Goal: Task Accomplishment & Management: Use online tool/utility

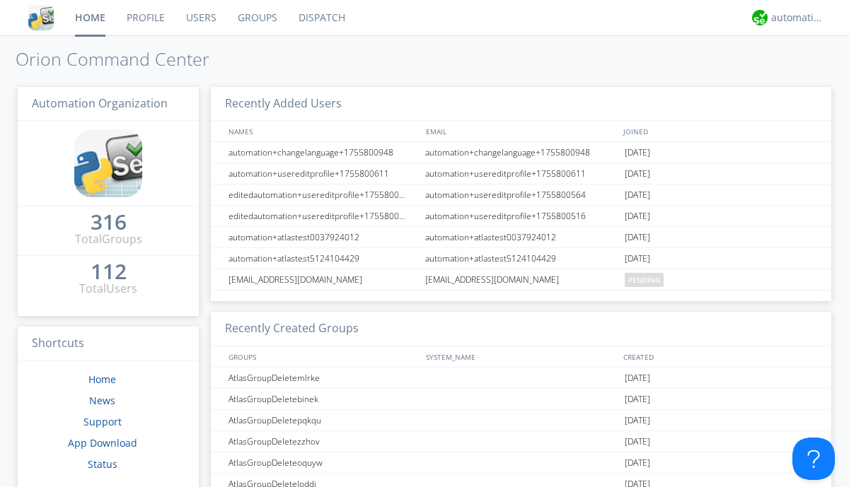
click at [321, 18] on link "Dispatch" at bounding box center [322, 17] width 68 height 35
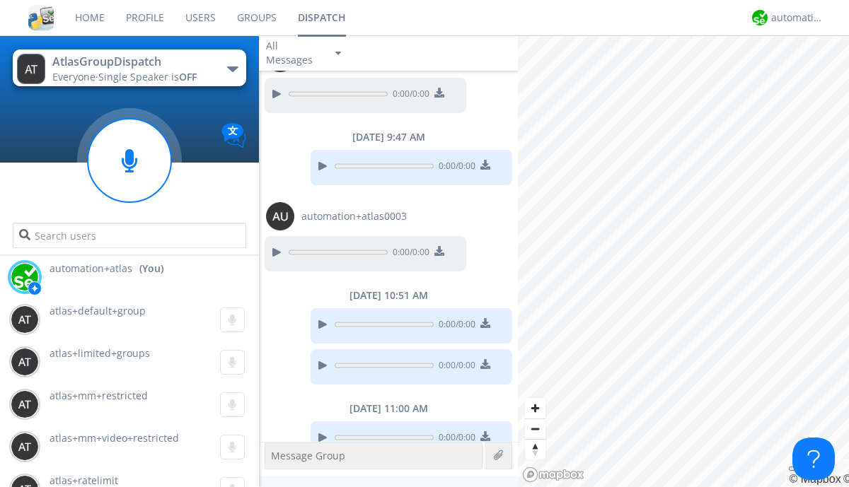
scroll to position [1089, 0]
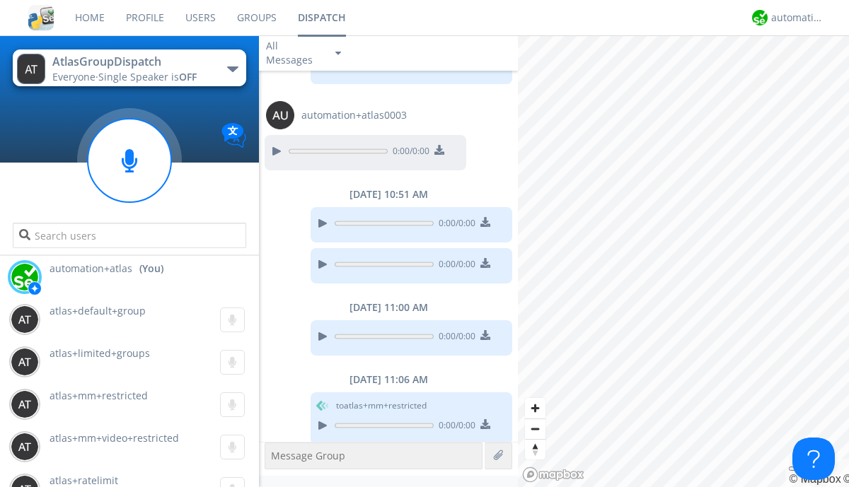
click at [232, 69] on div "button" at bounding box center [232, 70] width 11 height 6
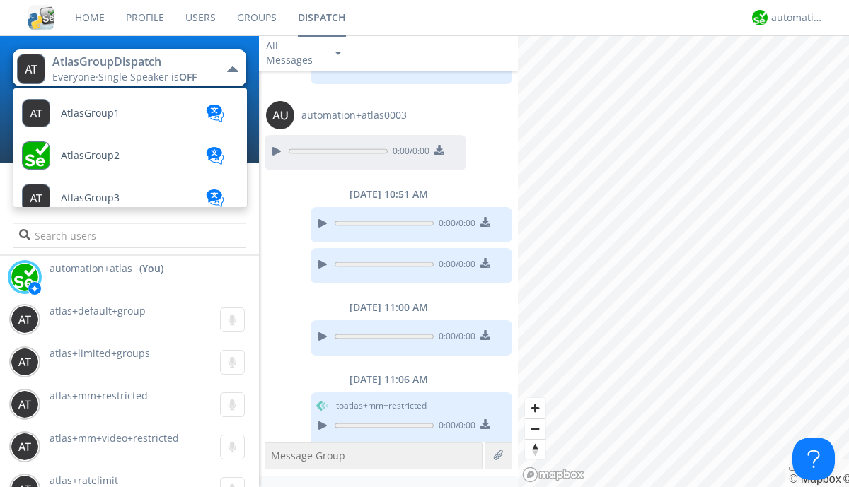
click at [78, 119] on span "[PERSON_NAME]" at bounding box center [90, 113] width 59 height 11
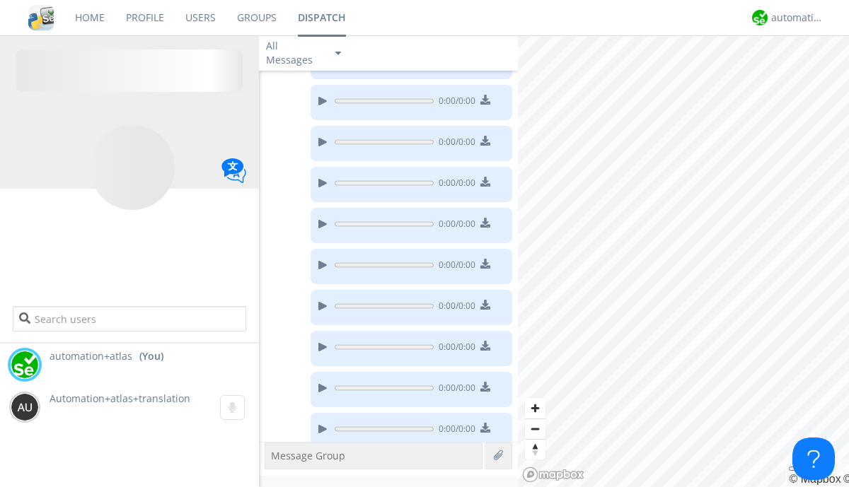
scroll to position [516, 0]
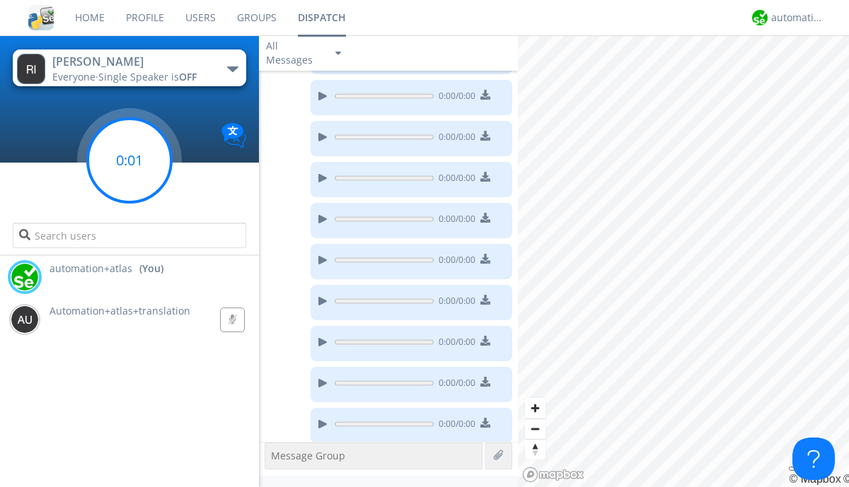
click at [129, 161] on g at bounding box center [129, 160] width 83 height 83
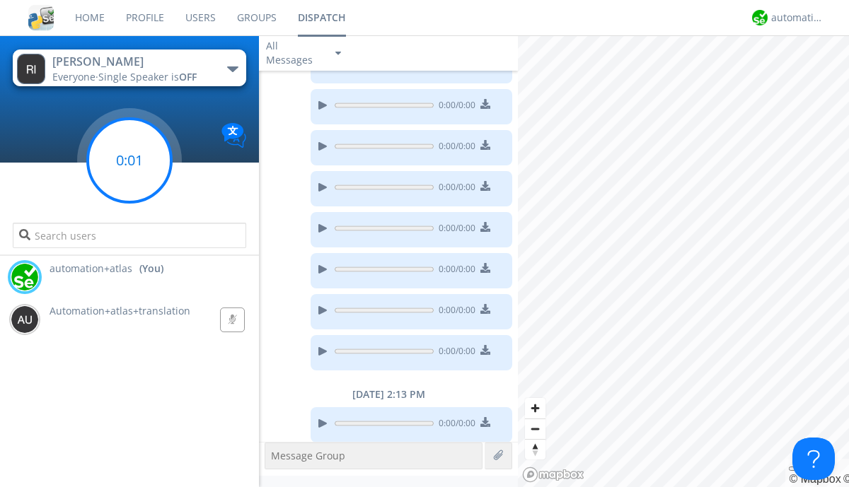
click at [129, 161] on g at bounding box center [129, 160] width 83 height 83
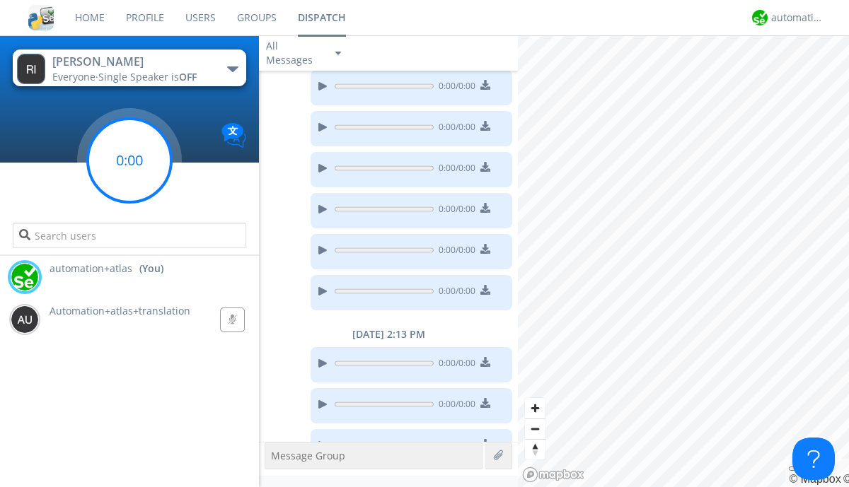
scroll to position [669, 0]
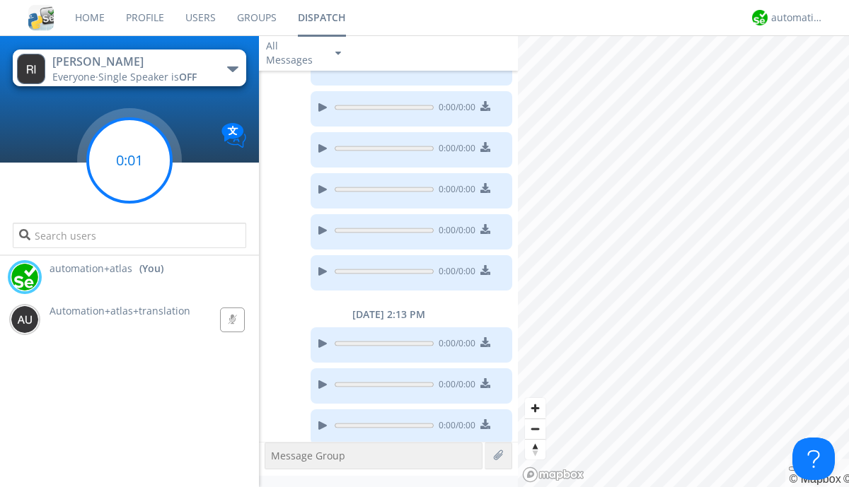
click at [129, 161] on g at bounding box center [129, 160] width 83 height 83
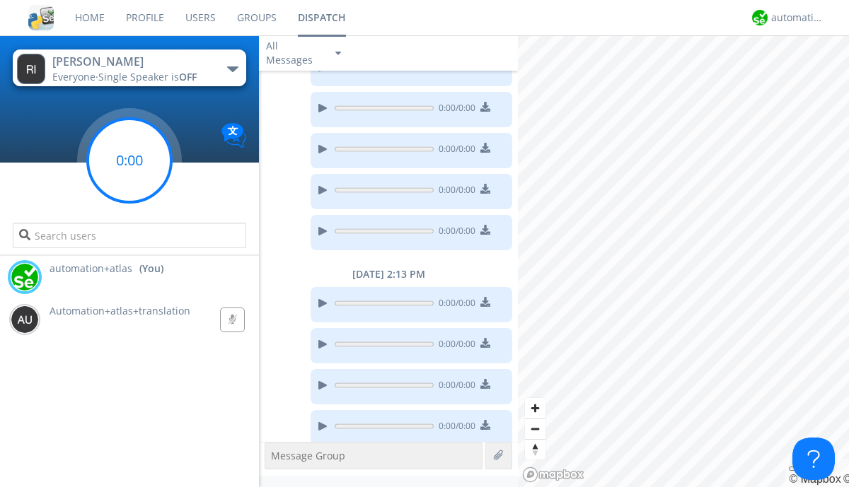
scroll to position [710, 0]
click at [129, 161] on g at bounding box center [129, 160] width 83 height 83
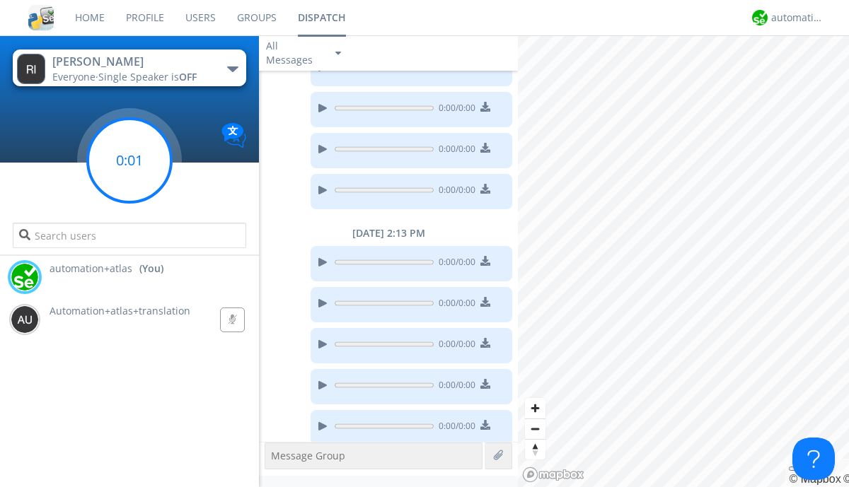
click at [129, 161] on g at bounding box center [129, 160] width 83 height 83
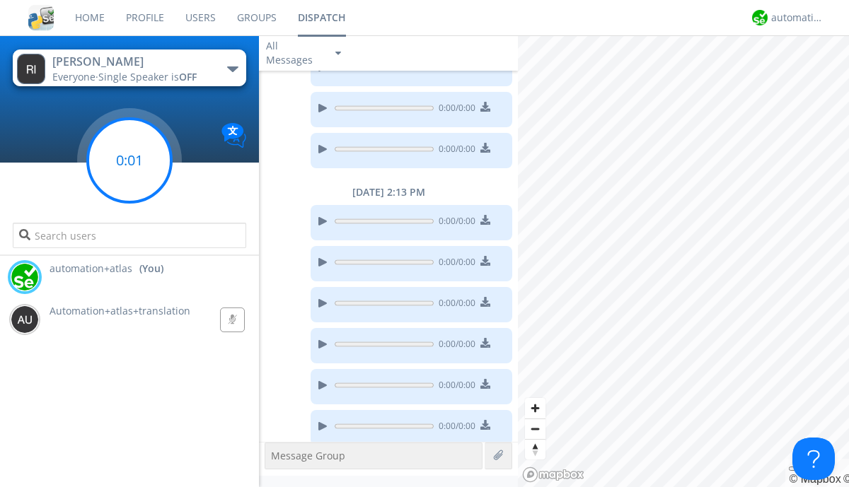
click at [129, 161] on g at bounding box center [129, 160] width 83 height 83
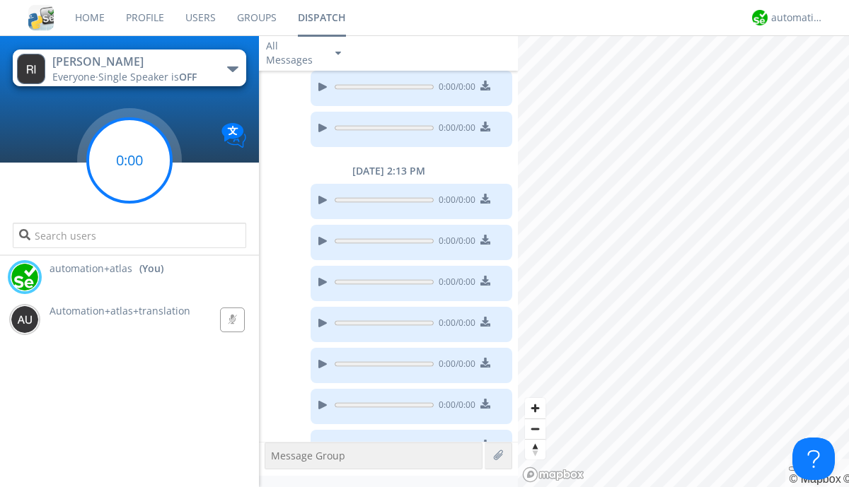
scroll to position [831, 0]
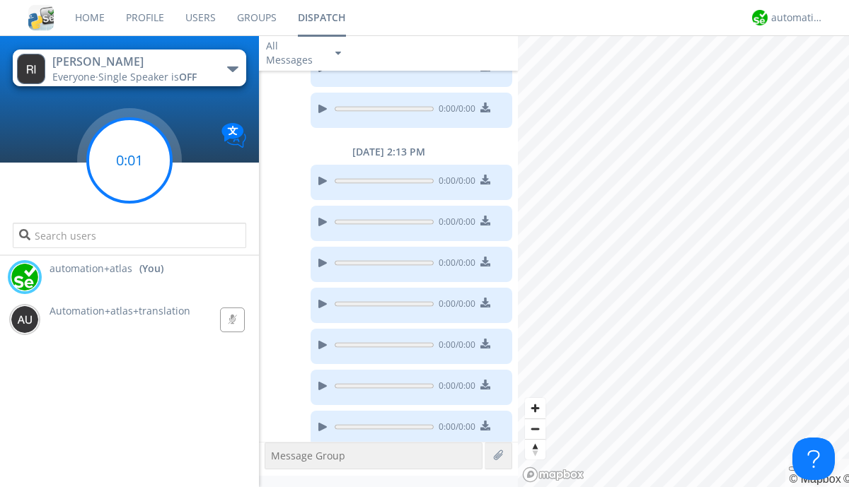
click at [129, 161] on g at bounding box center [129, 160] width 83 height 83
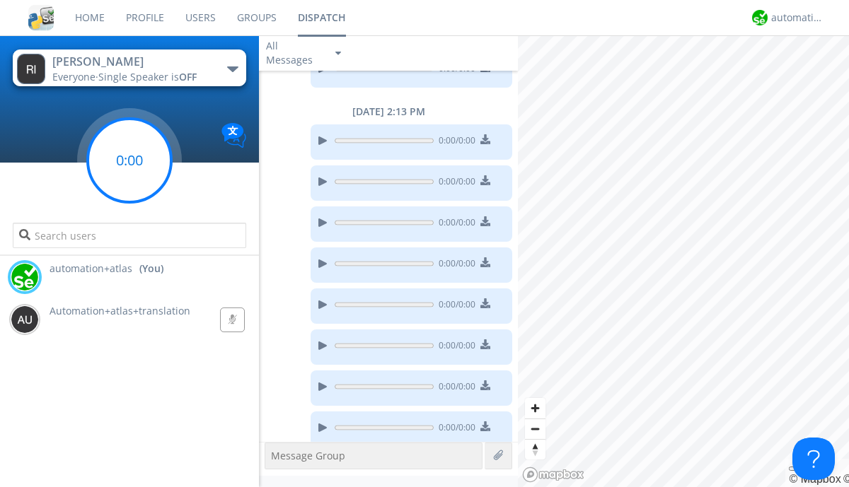
scroll to position [872, 0]
click at [129, 161] on g at bounding box center [129, 160] width 83 height 83
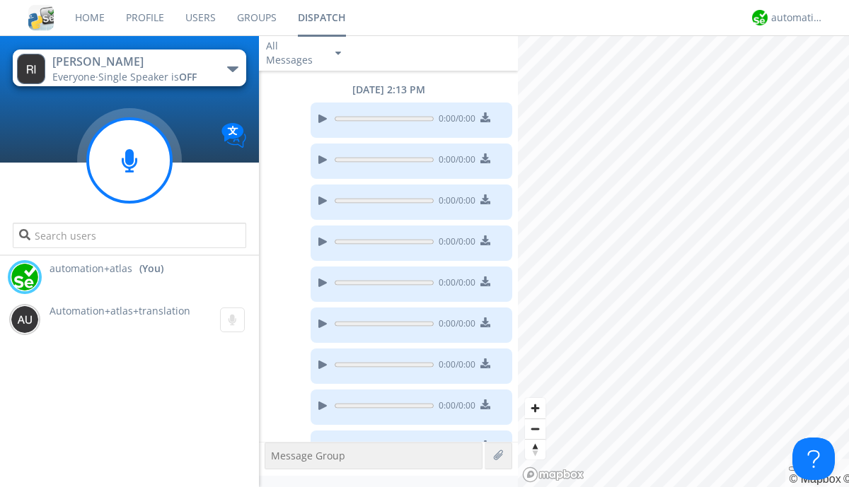
scroll to position [913, 0]
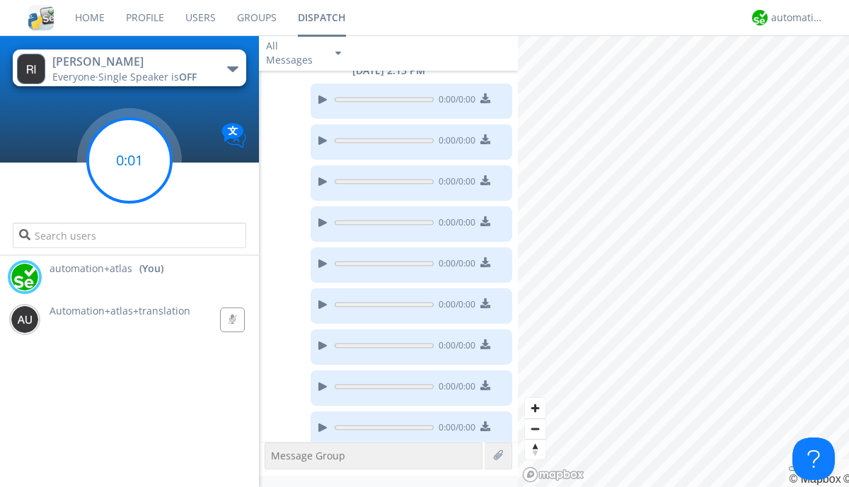
click at [129, 161] on g at bounding box center [129, 160] width 83 height 83
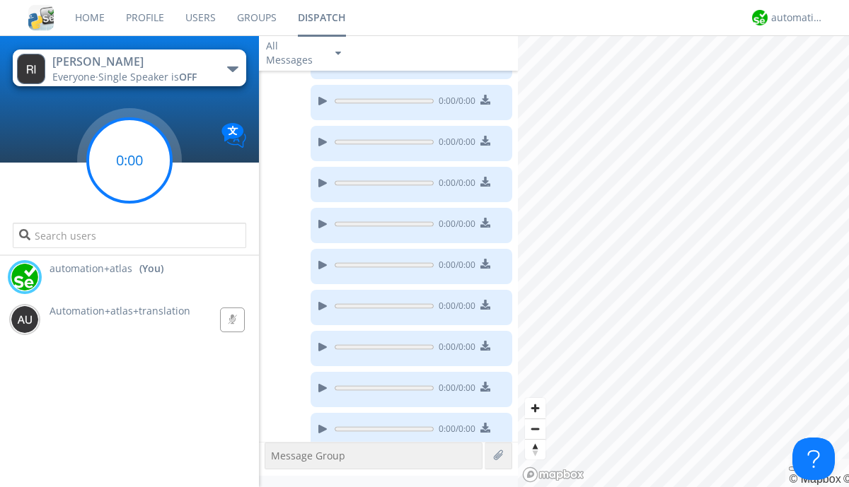
scroll to position [1035, 0]
click at [129, 161] on g at bounding box center [129, 160] width 83 height 83
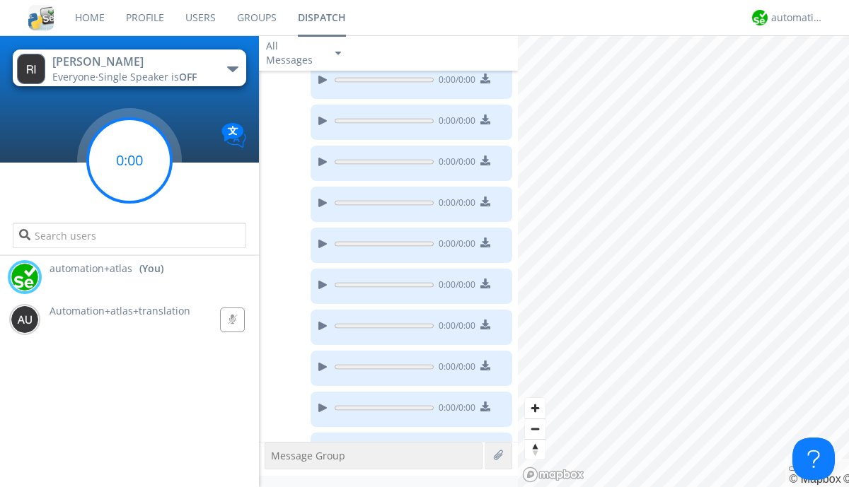
scroll to position [1116, 0]
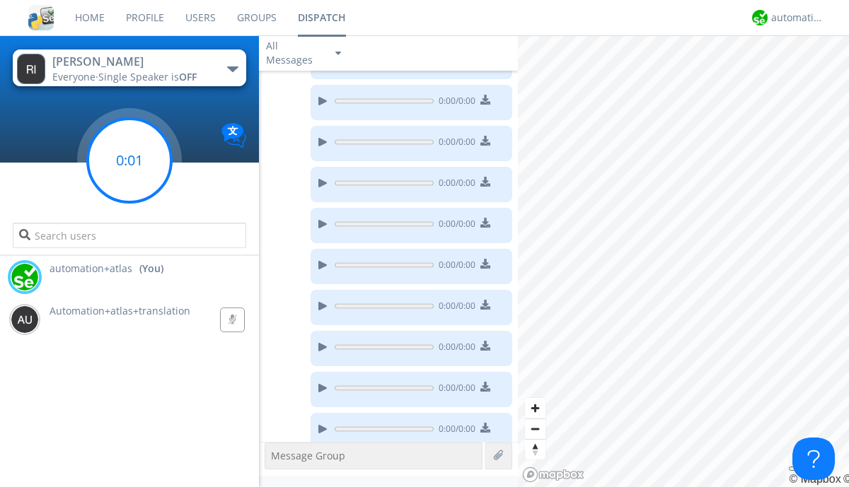
click at [129, 161] on g at bounding box center [129, 160] width 83 height 83
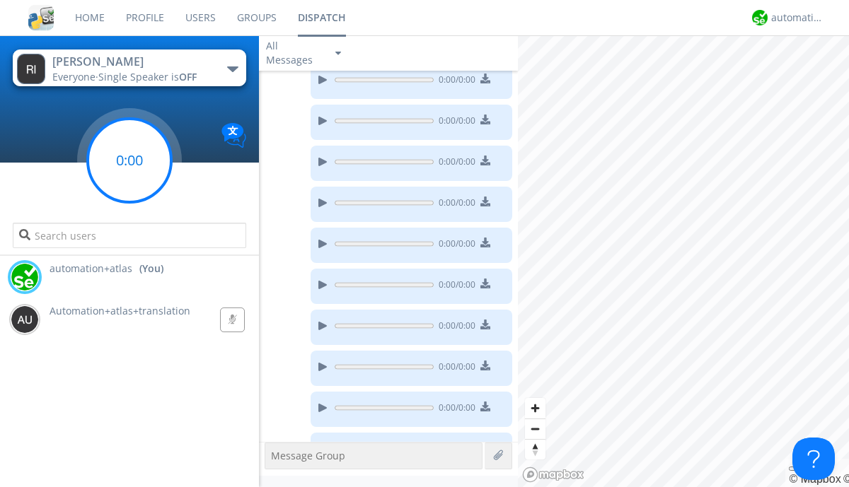
scroll to position [1157, 0]
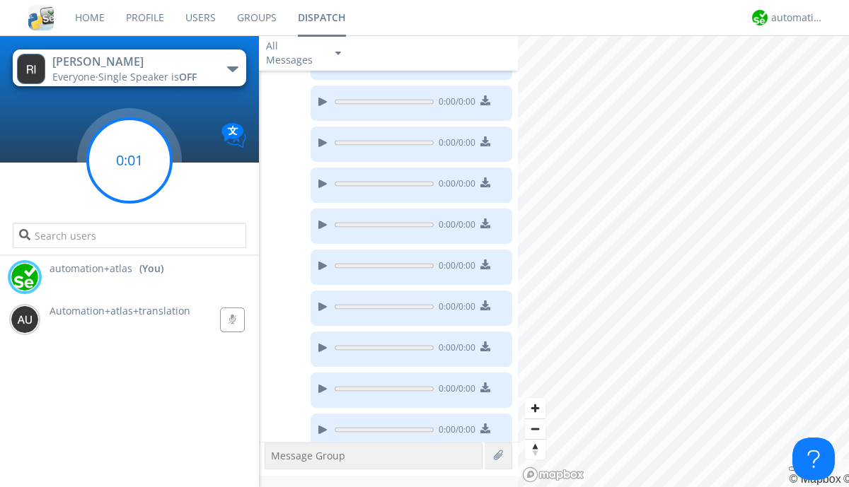
click at [129, 161] on g at bounding box center [129, 160] width 83 height 83
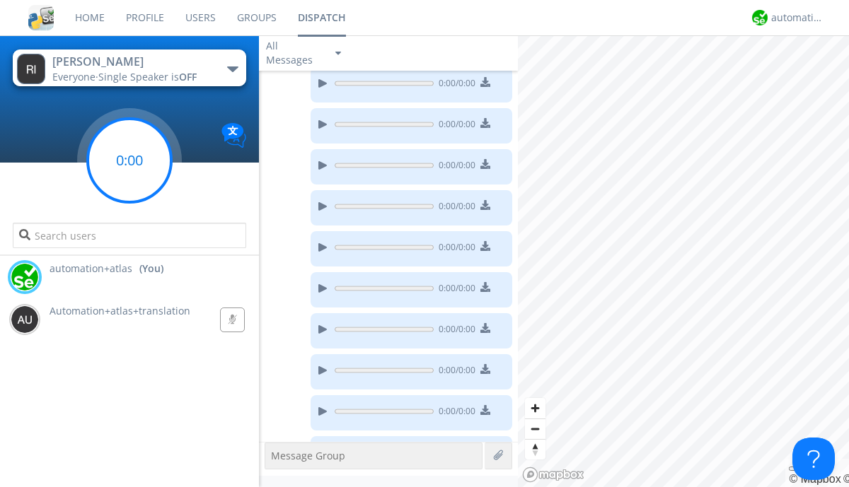
scroll to position [1198, 0]
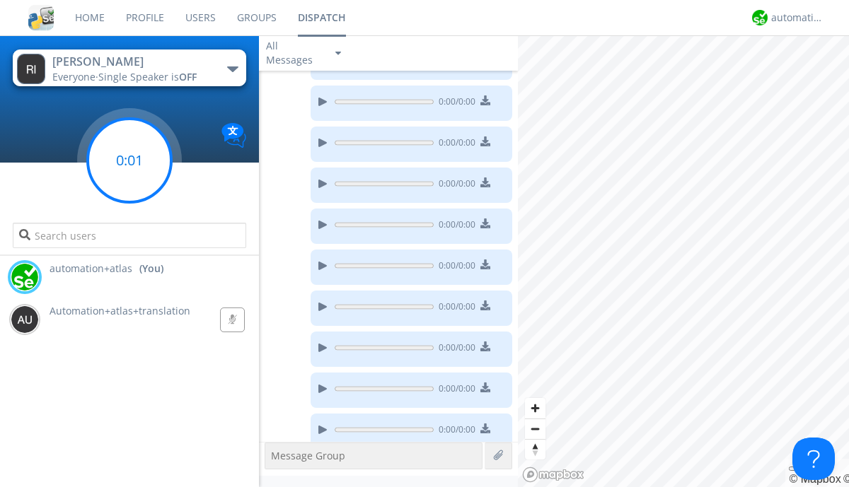
click at [129, 161] on g at bounding box center [129, 160] width 83 height 83
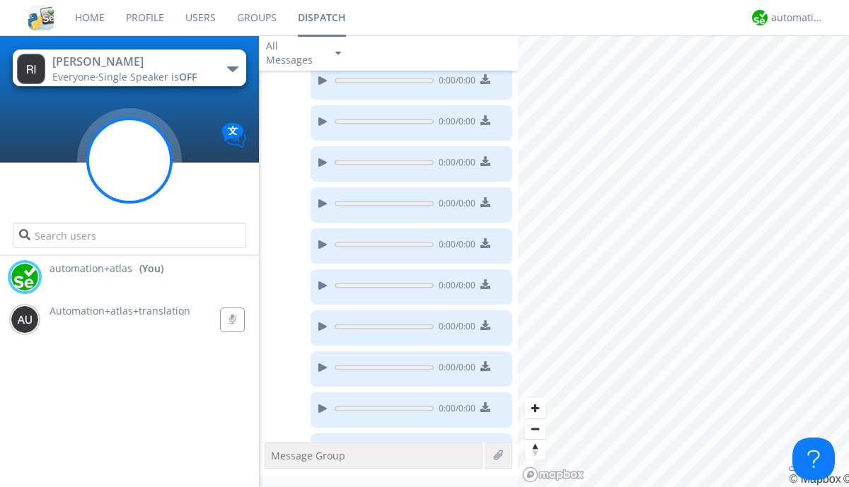
scroll to position [1238, 0]
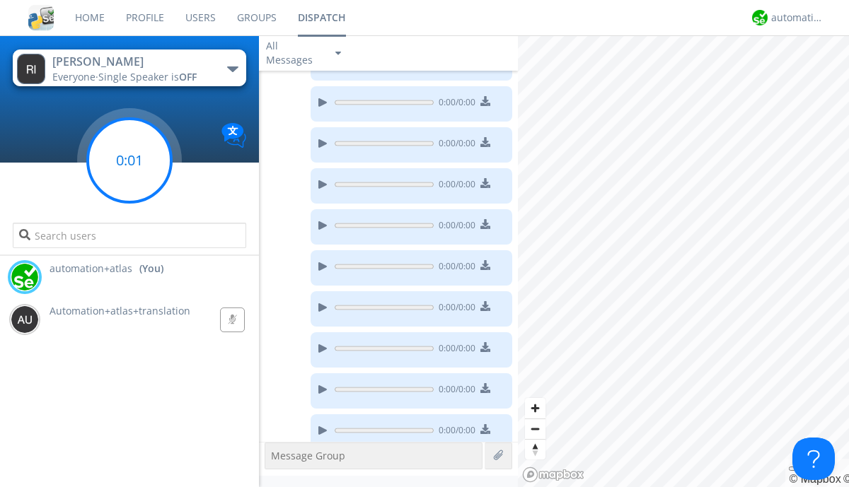
click at [129, 161] on g at bounding box center [129, 160] width 83 height 83
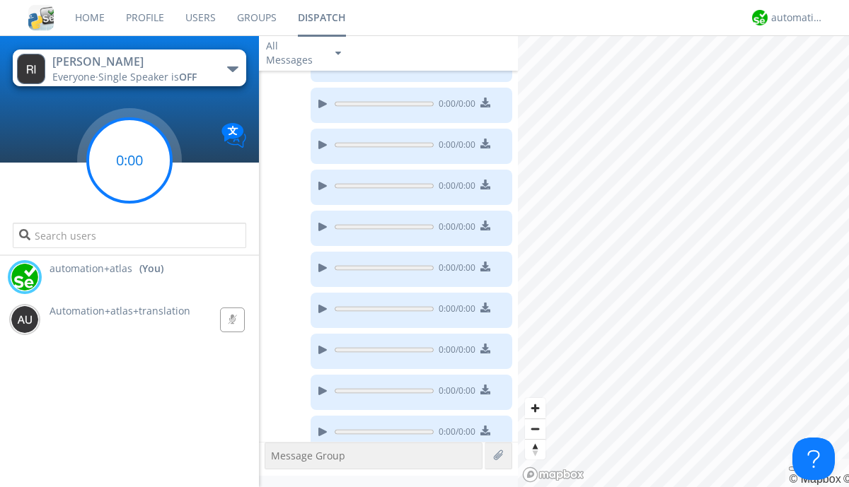
scroll to position [1361, 0]
click at [129, 161] on g at bounding box center [129, 160] width 83 height 83
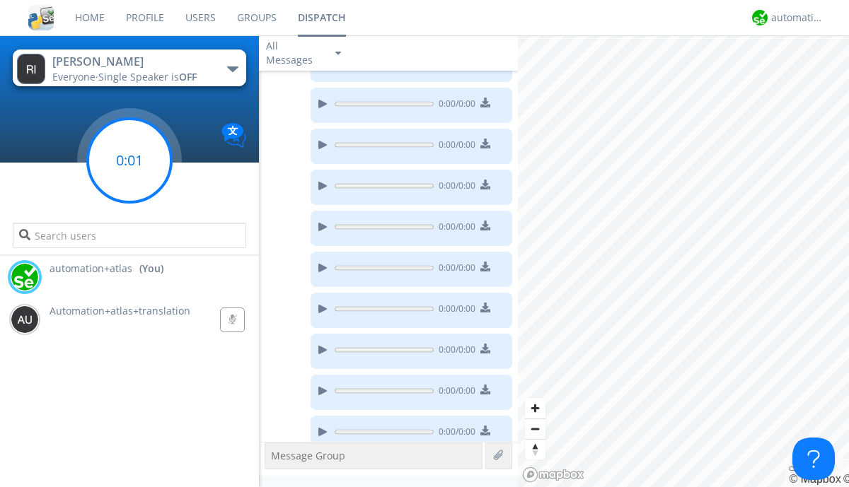
click at [129, 161] on g at bounding box center [129, 160] width 83 height 83
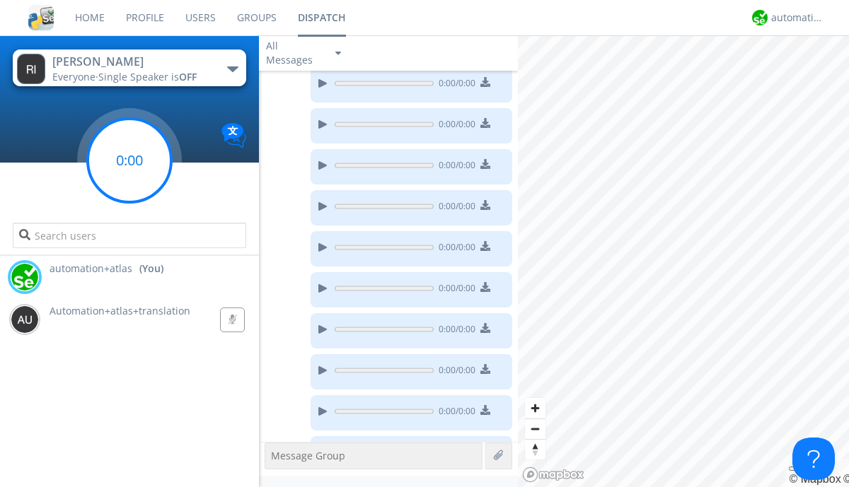
scroll to position [1564, 0]
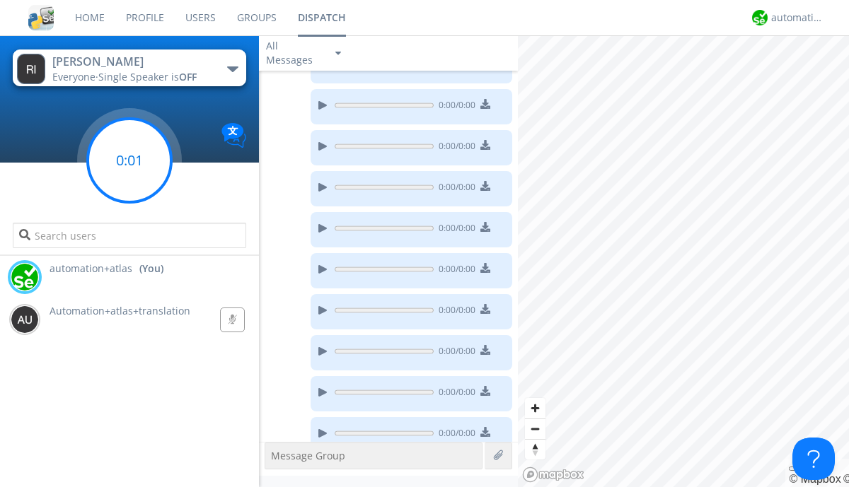
click at [129, 161] on g at bounding box center [129, 160] width 83 height 83
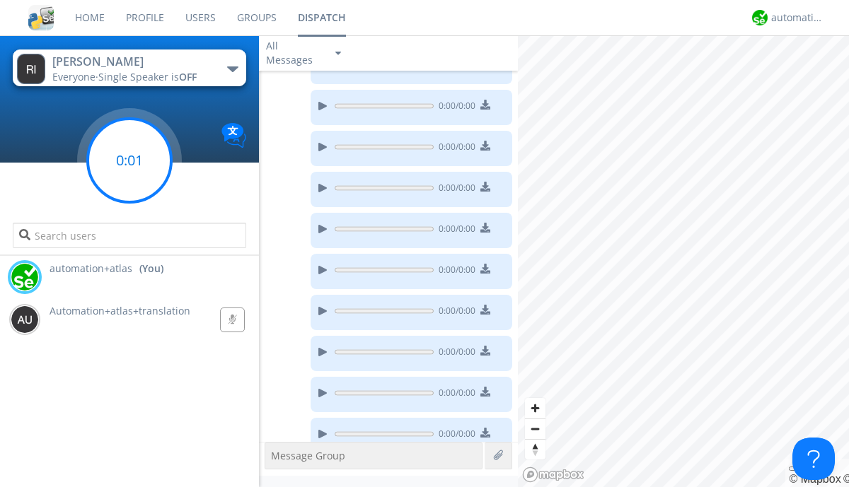
click at [129, 161] on g at bounding box center [129, 160] width 83 height 83
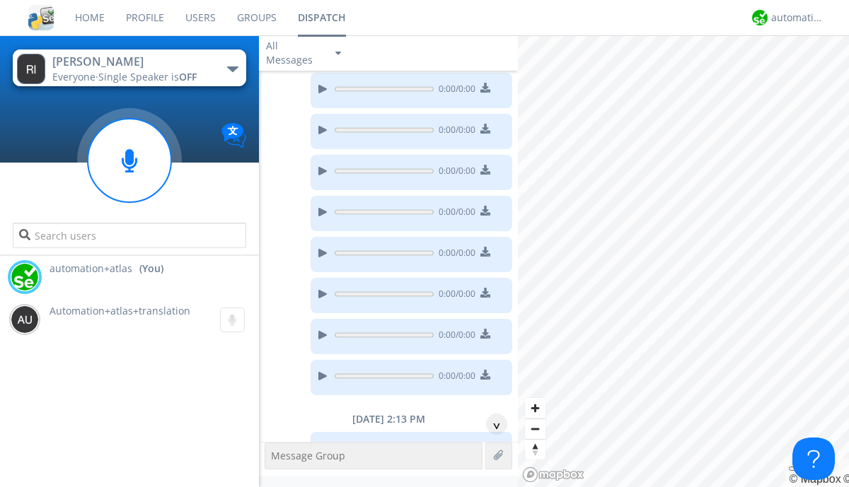
click at [385, 73] on div "0:00 / 0:00" at bounding box center [385, 52] width 253 height 41
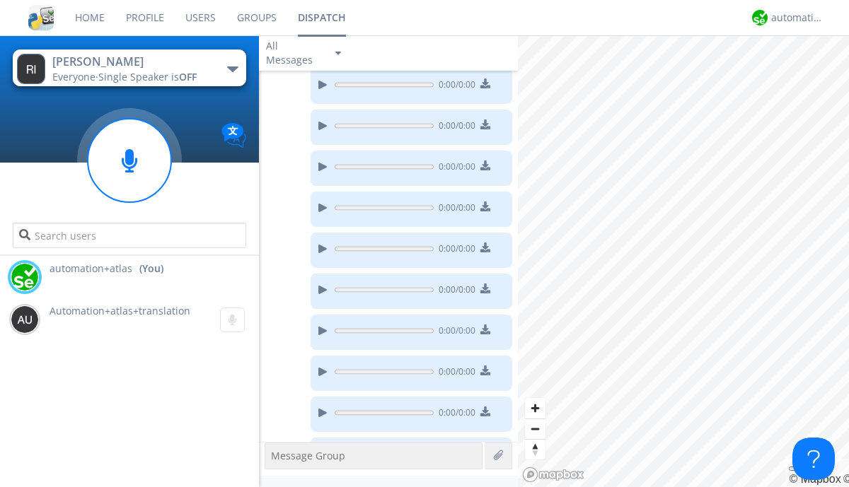
scroll to position [1767, 0]
